Goal: Task Accomplishment & Management: Manage account settings

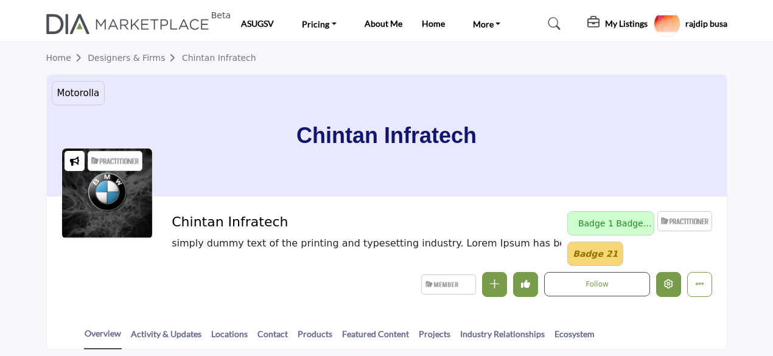
click at [667, 282] on icon "Edit company" at bounding box center [668, 283] width 9 height 9
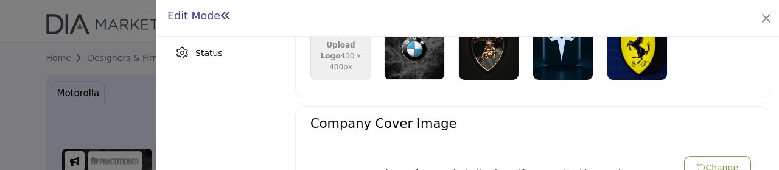
scroll to position [524, 0]
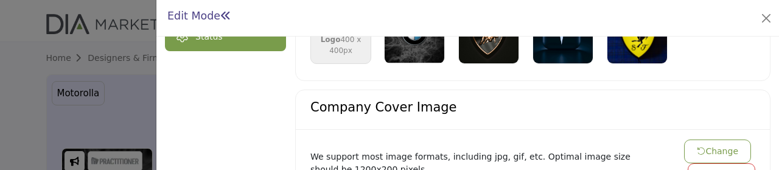
click at [212, 41] on div "Status" at bounding box center [208, 36] width 27 height 13
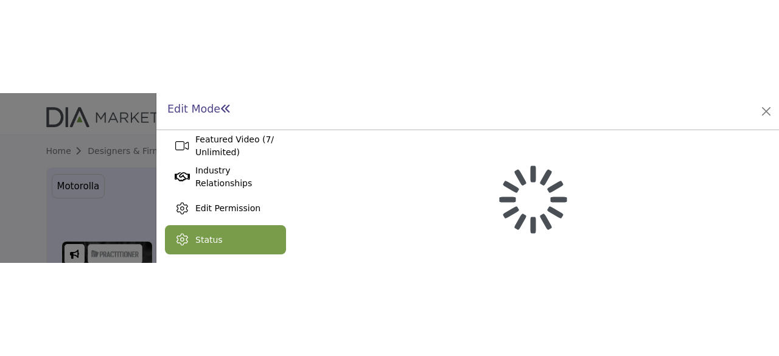
scroll to position [414, 0]
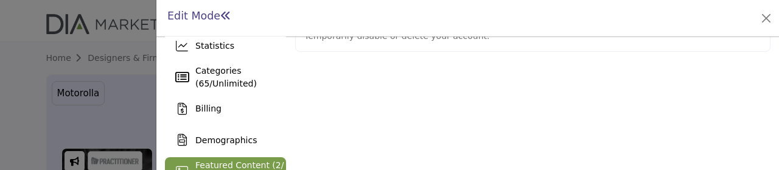
scroll to position [167, 0]
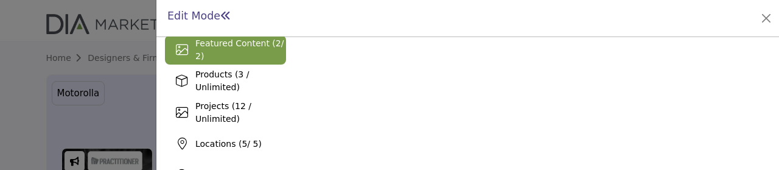
click at [231, 46] on span "Featured Content ( 2 / 2)" at bounding box center [239, 49] width 88 height 23
